Goal: Obtain resource: Obtain resource

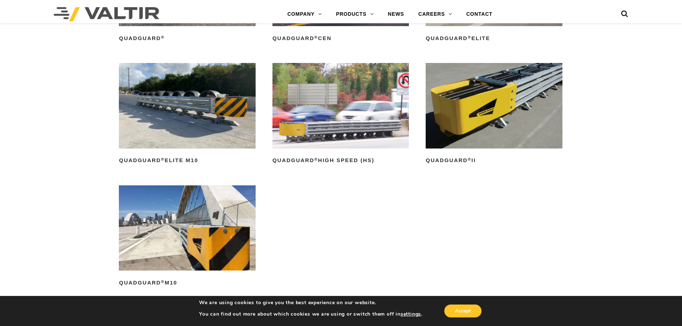
scroll to position [429, 0]
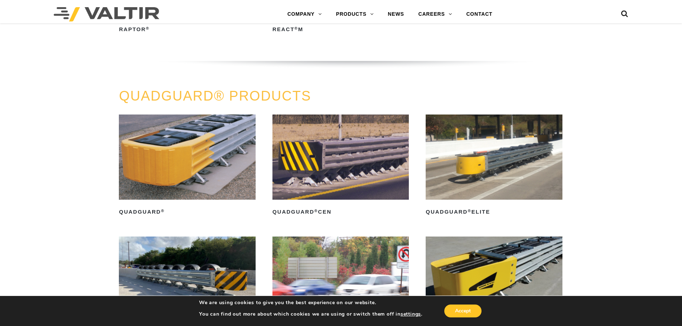
click at [195, 160] on img at bounding box center [187, 157] width 136 height 85
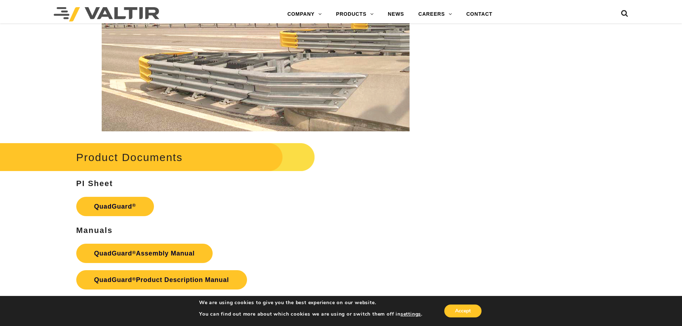
scroll to position [1467, 0]
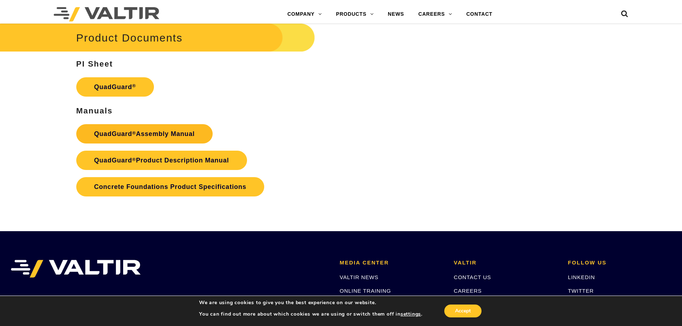
click at [176, 128] on link "QuadGuard ® Assembly Manual" at bounding box center [144, 133] width 136 height 19
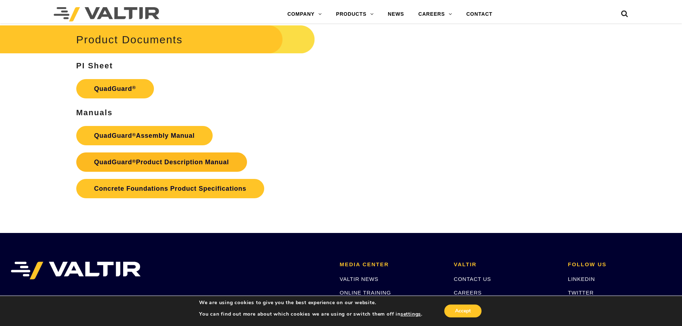
scroll to position [1467, 0]
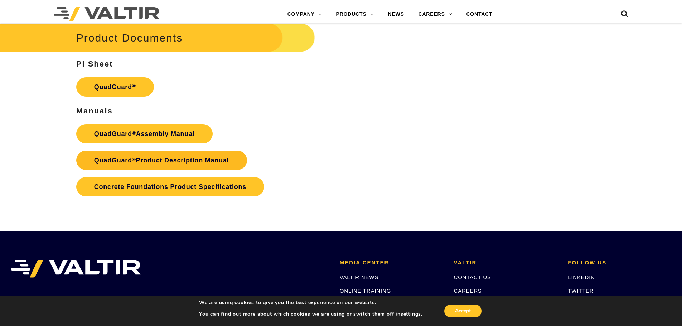
click at [223, 161] on link "QuadGuard ® Product Description Manual" at bounding box center [161, 160] width 171 height 19
